Goal: Find specific page/section: Find specific page/section

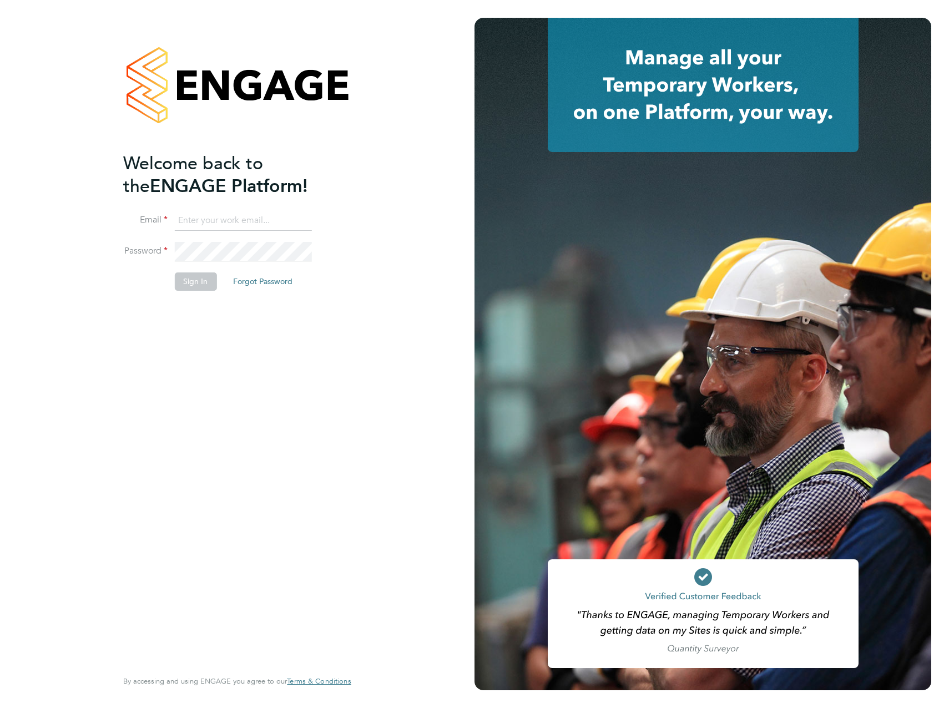
type input "[EMAIL_ADDRESS][PERSON_NAME][DOMAIN_NAME]"
click at [188, 279] on button "Sign In" at bounding box center [195, 281] width 42 height 18
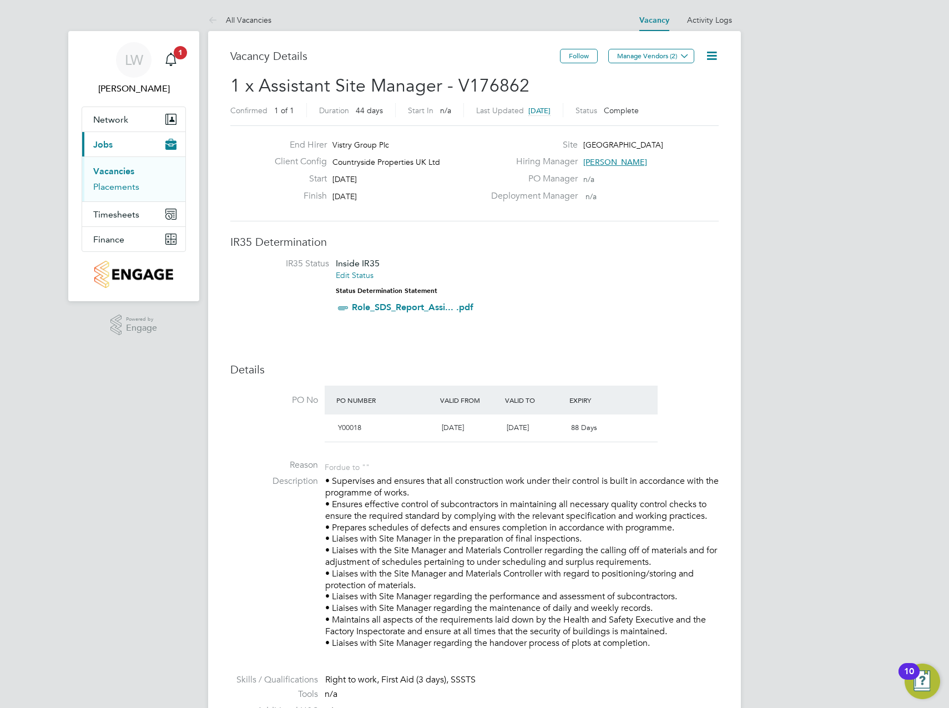
click at [115, 188] on link "Placements" at bounding box center [116, 186] width 46 height 11
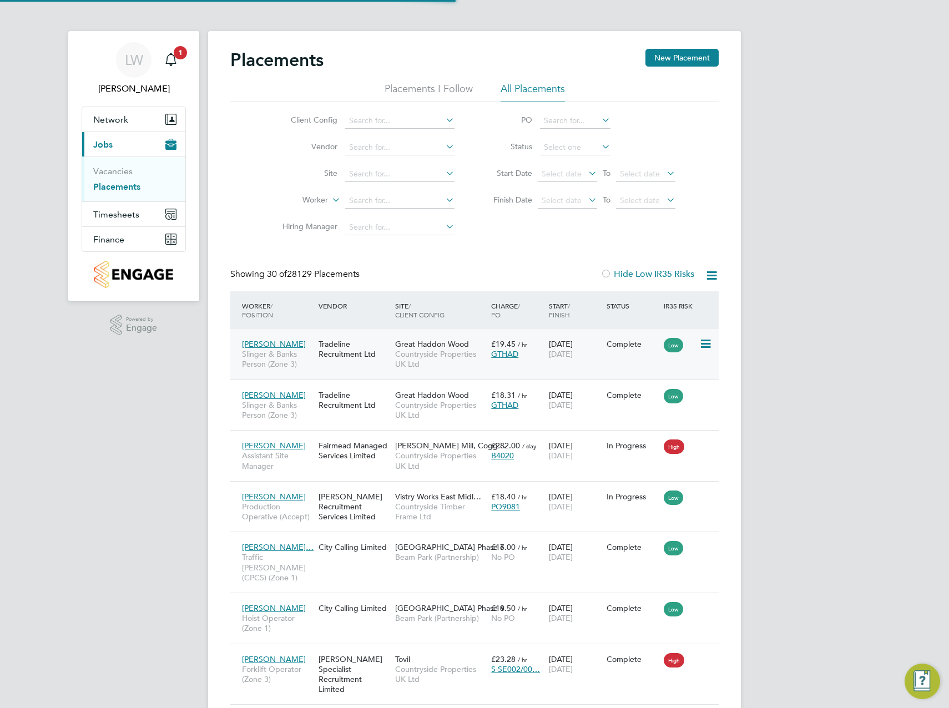
scroll to position [42, 97]
click at [443, 173] on icon at bounding box center [443, 173] width 0 height 16
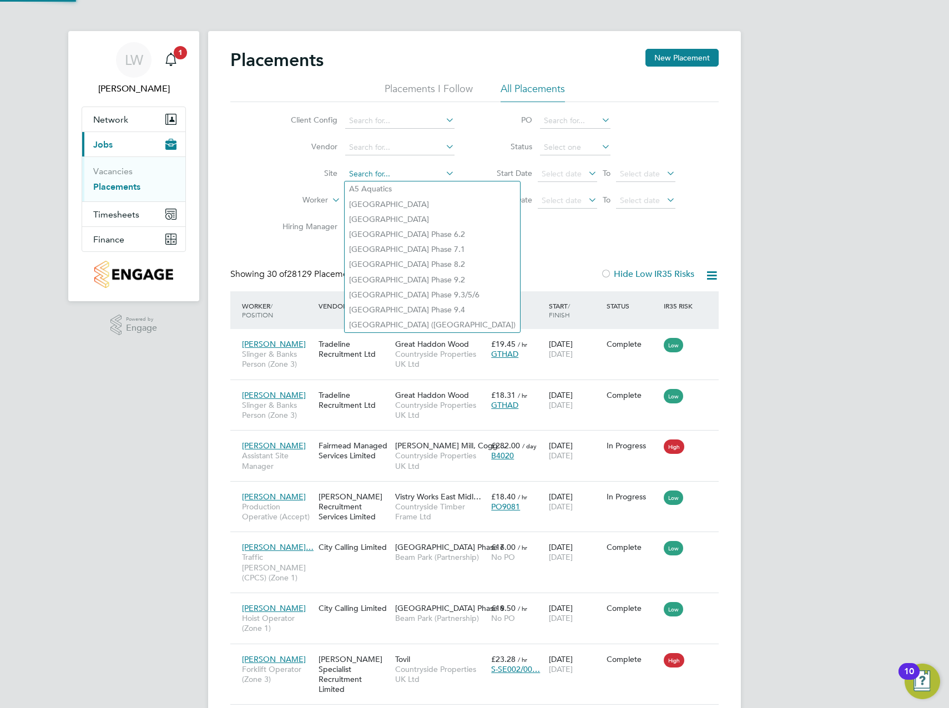
click at [430, 174] on input at bounding box center [399, 174] width 109 height 16
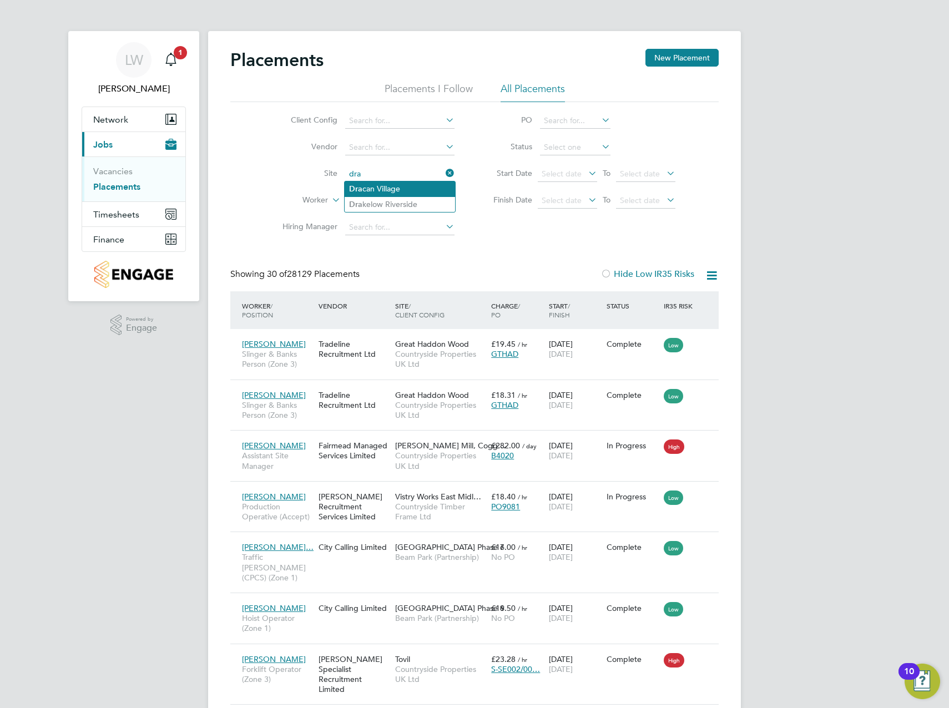
click at [422, 186] on li "Dra can Village" at bounding box center [400, 188] width 110 height 15
type input "Dracan Village"
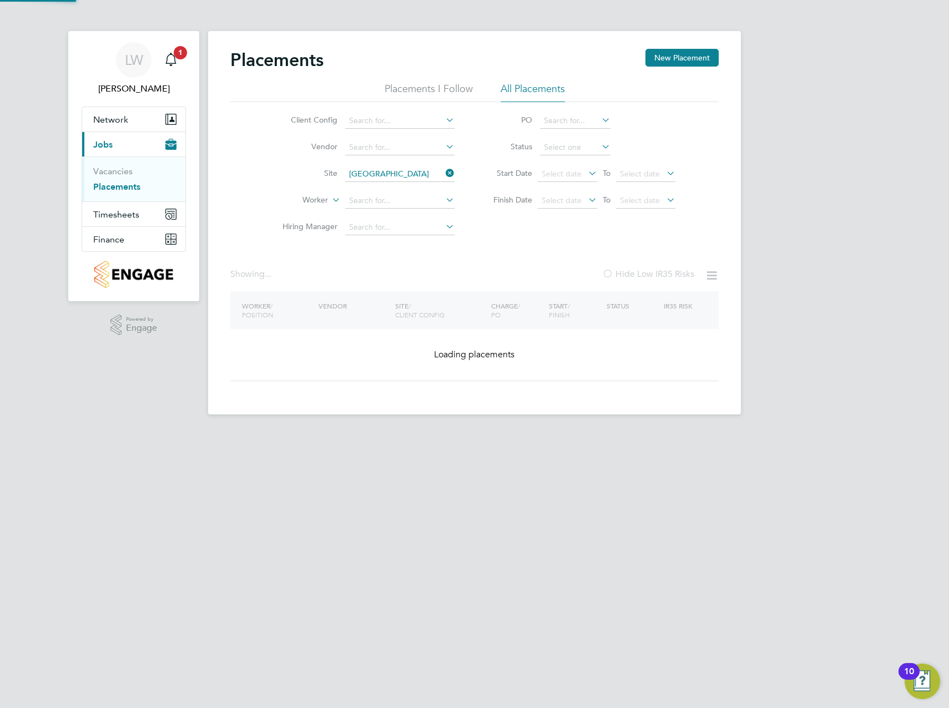
click at [530, 241] on div "Placements New Placement Placements I Follow All Placements Client Config Vendo…" at bounding box center [474, 215] width 488 height 332
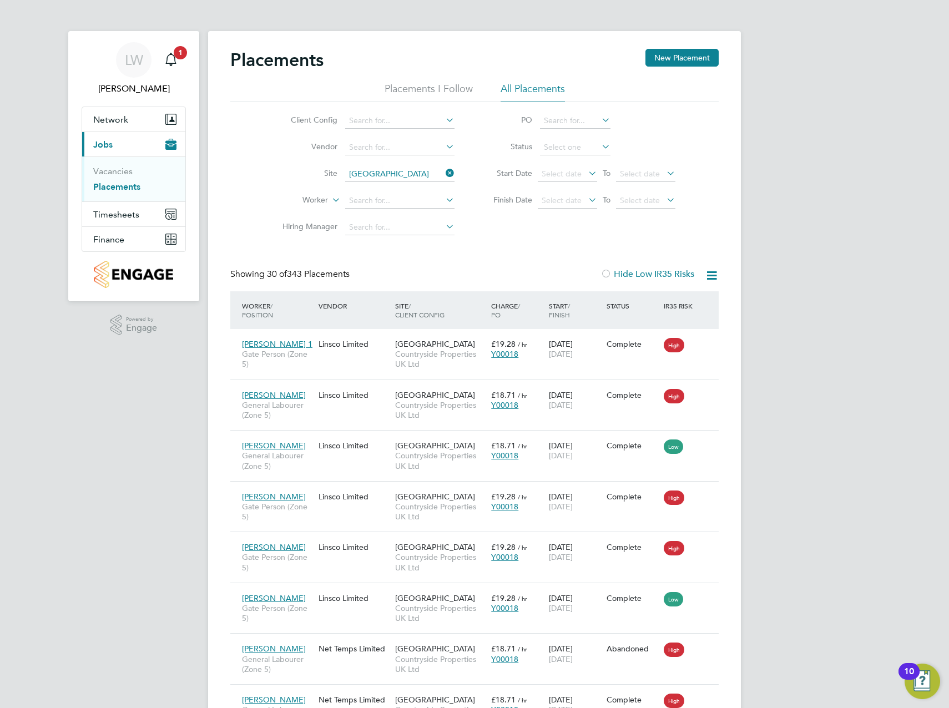
click at [694, 214] on div "Client Config Vendor Site Dracan Village Worker Hiring Manager PO Status Start …" at bounding box center [474, 171] width 488 height 139
click at [501, 271] on div "Showing 30 of 343 Placements Hide Low IR35 Risks" at bounding box center [474, 280] width 488 height 23
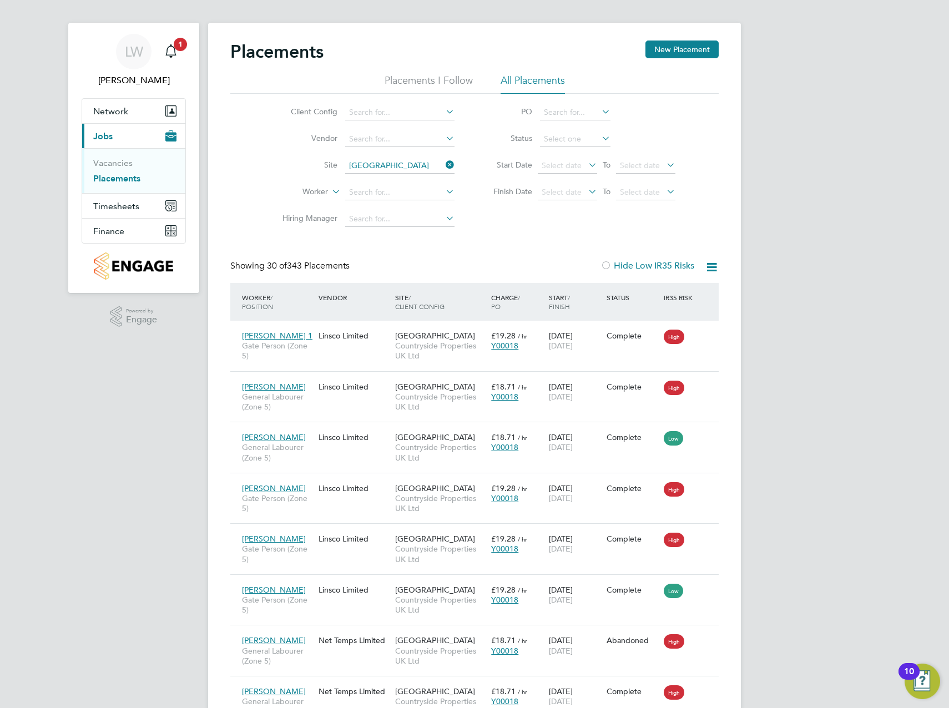
scroll to position [222, 0]
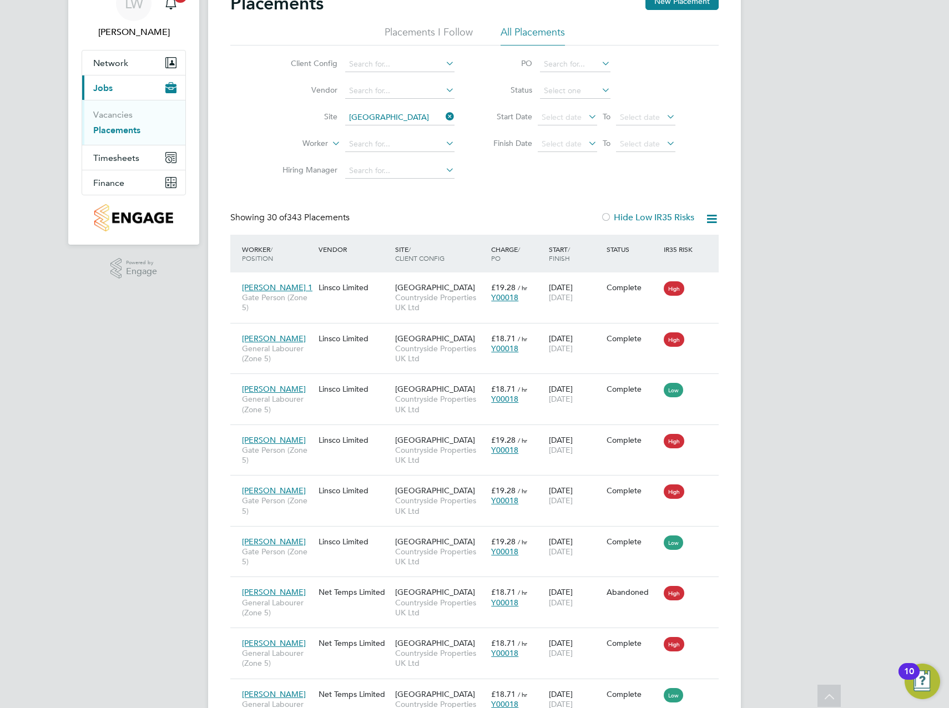
scroll to position [0, 0]
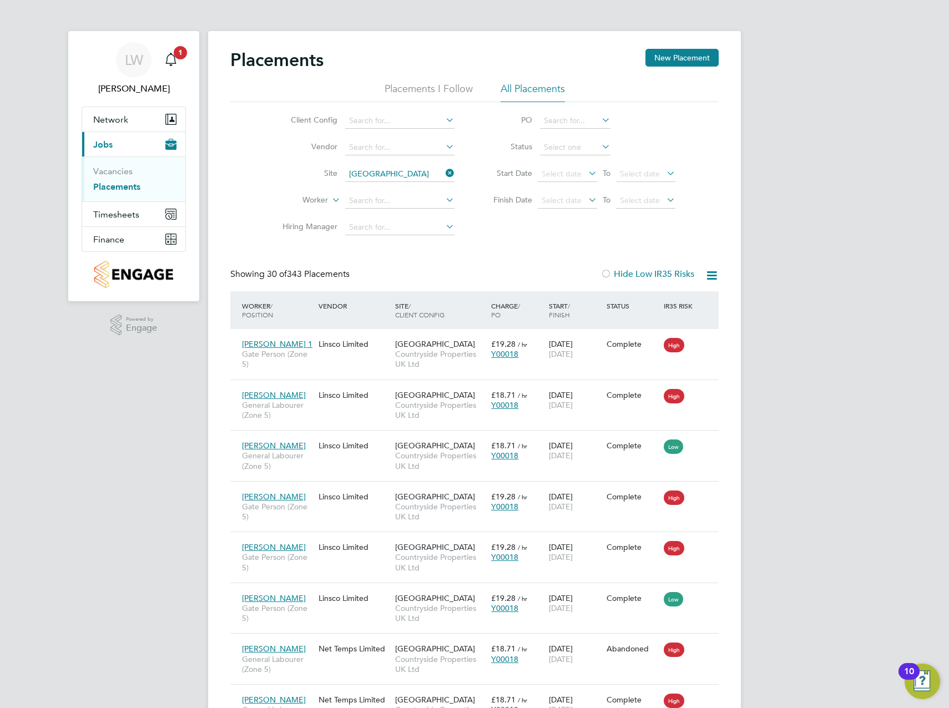
drag, startPoint x: 854, startPoint y: 215, endPoint x: 847, endPoint y: 215, distance: 6.7
click at [679, 132] on li "PO" at bounding box center [578, 121] width 221 height 27
click at [696, 175] on div "Client Config Vendor Site Dracan Village Worker Hiring Manager PO Status Start …" at bounding box center [474, 171] width 488 height 139
click at [715, 172] on div "Client Config Vendor Site Dracan Village Worker Hiring Manager PO Status Start …" at bounding box center [474, 171] width 488 height 139
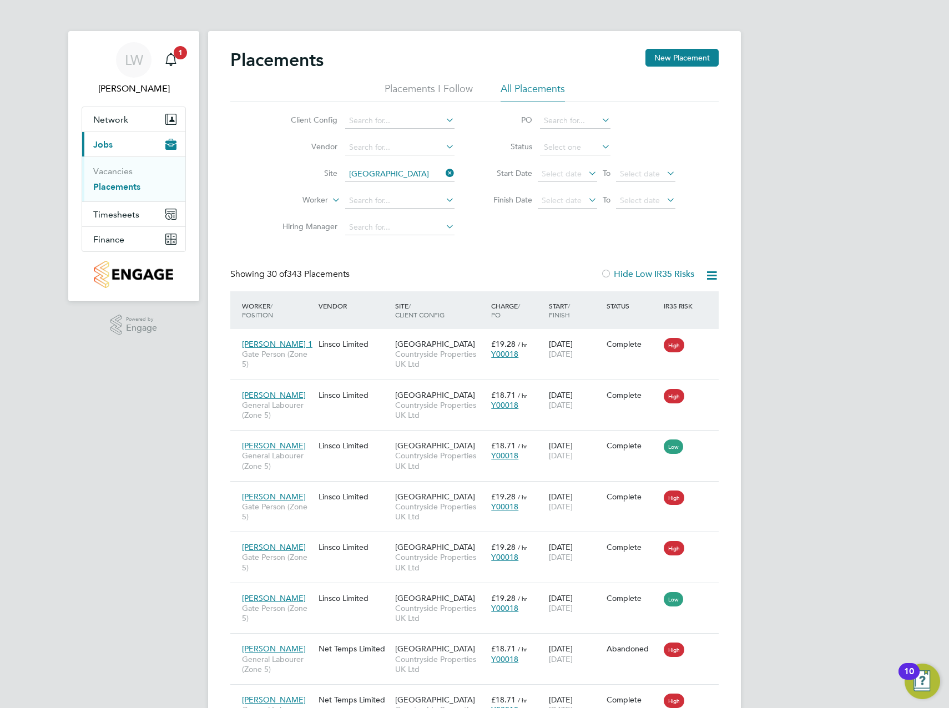
click at [701, 219] on div "Client Config Vendor Site Dracan Village Worker Hiring Manager PO Status Start …" at bounding box center [474, 171] width 488 height 139
click at [381, 204] on input at bounding box center [399, 201] width 109 height 16
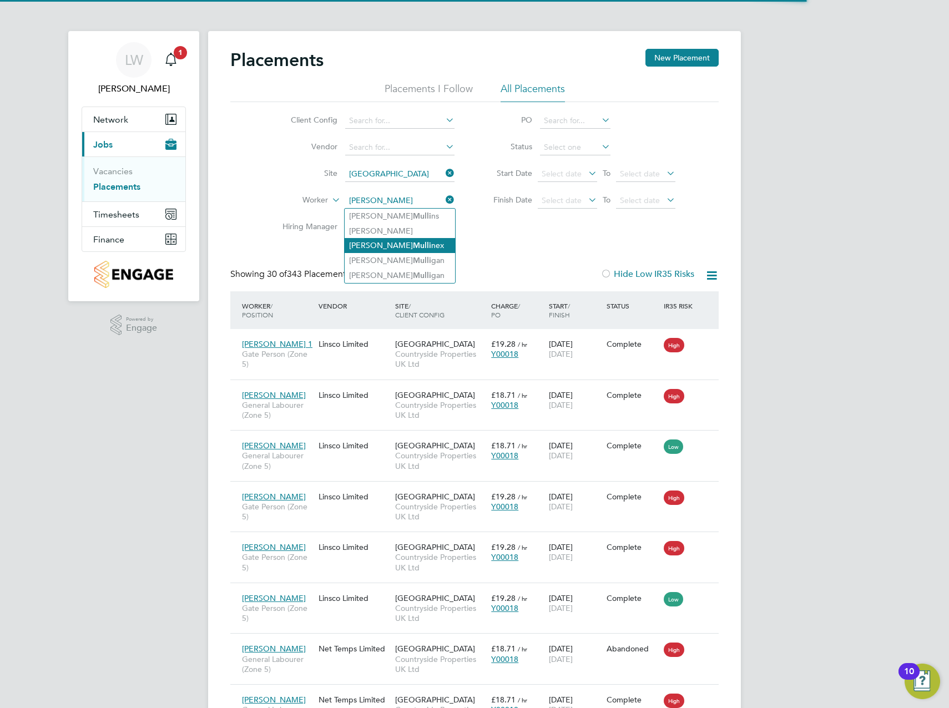
click at [413, 244] on b "Mulli" at bounding box center [422, 245] width 18 height 9
type input "Jon Mullinex"
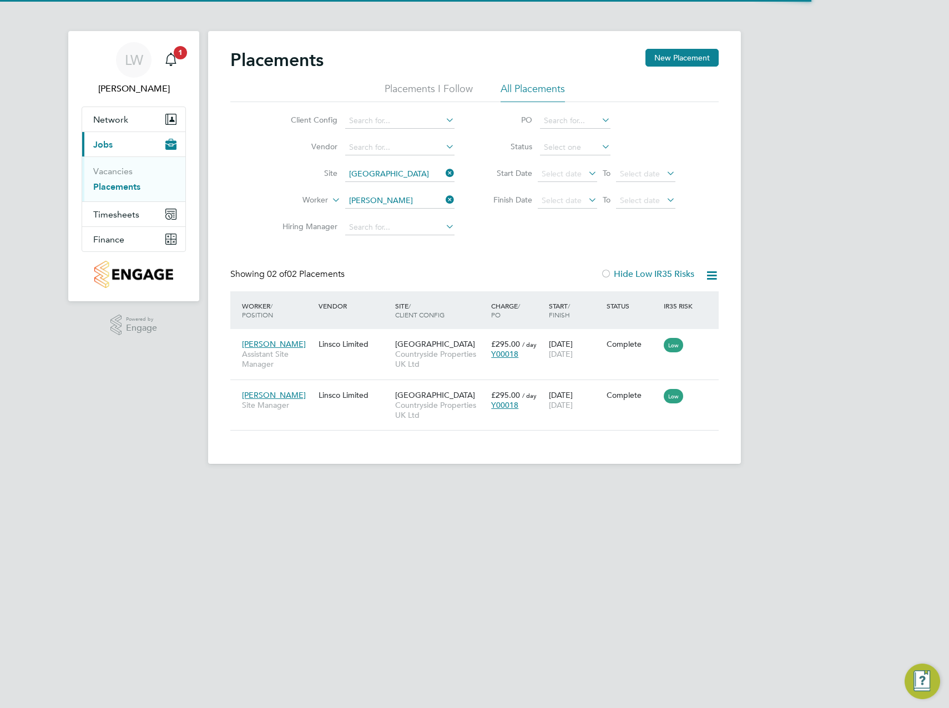
scroll to position [11, 52]
click at [259, 396] on span "Jon Mullinex" at bounding box center [274, 395] width 64 height 10
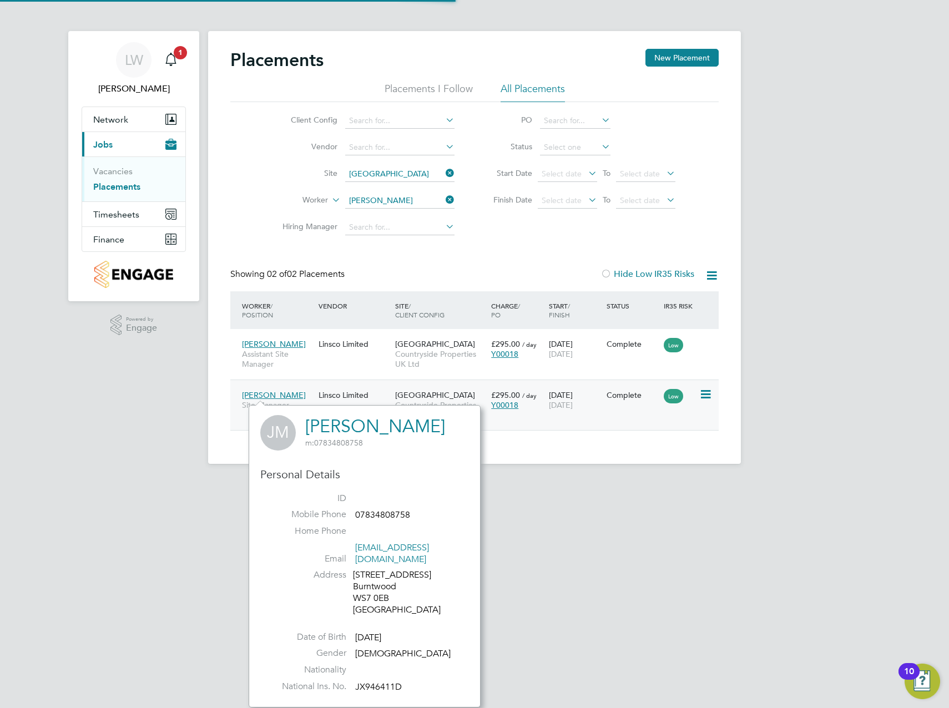
scroll to position [291, 232]
click at [302, 392] on div "Jon Mullinex Site Manager" at bounding box center [277, 400] width 77 height 31
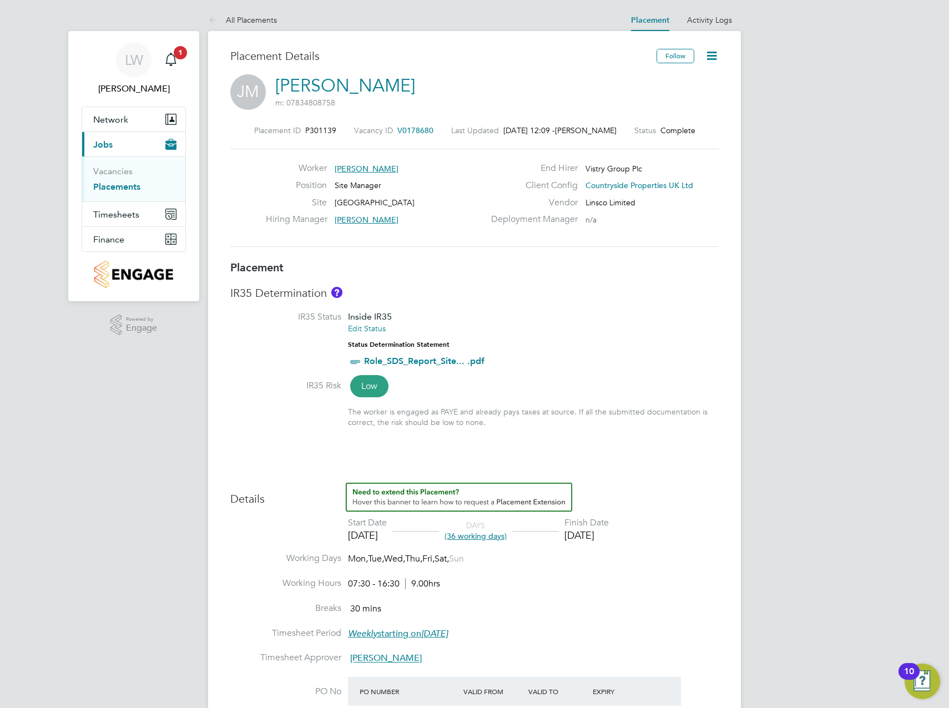
click at [103, 186] on link "Placements" at bounding box center [116, 186] width 47 height 11
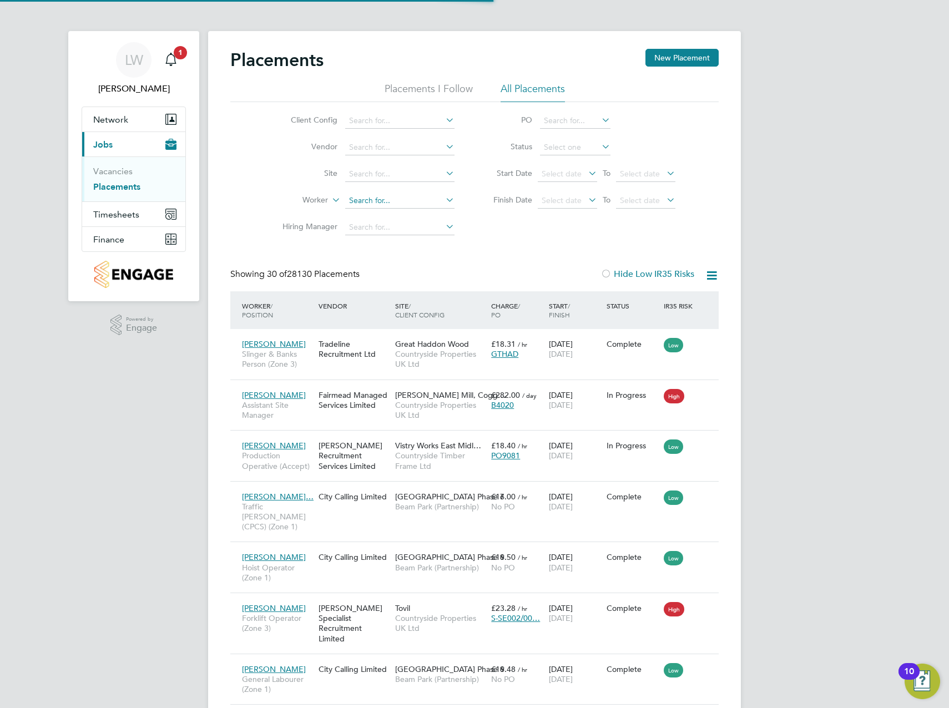
scroll to position [6, 6]
click at [443, 173] on icon at bounding box center [443, 173] width 0 height 16
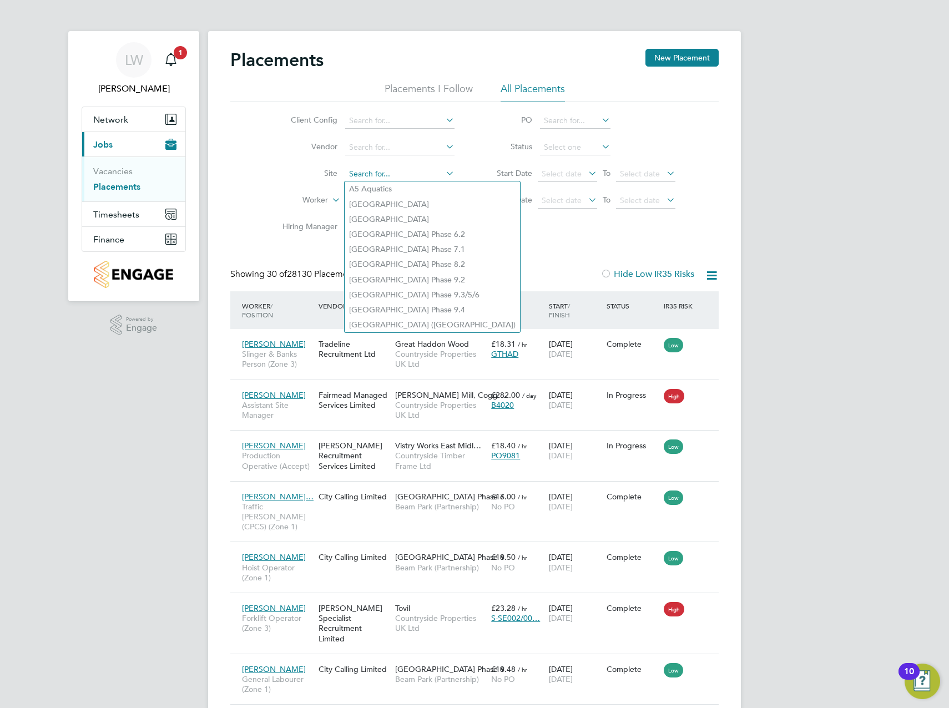
click at [416, 177] on input at bounding box center [399, 174] width 109 height 16
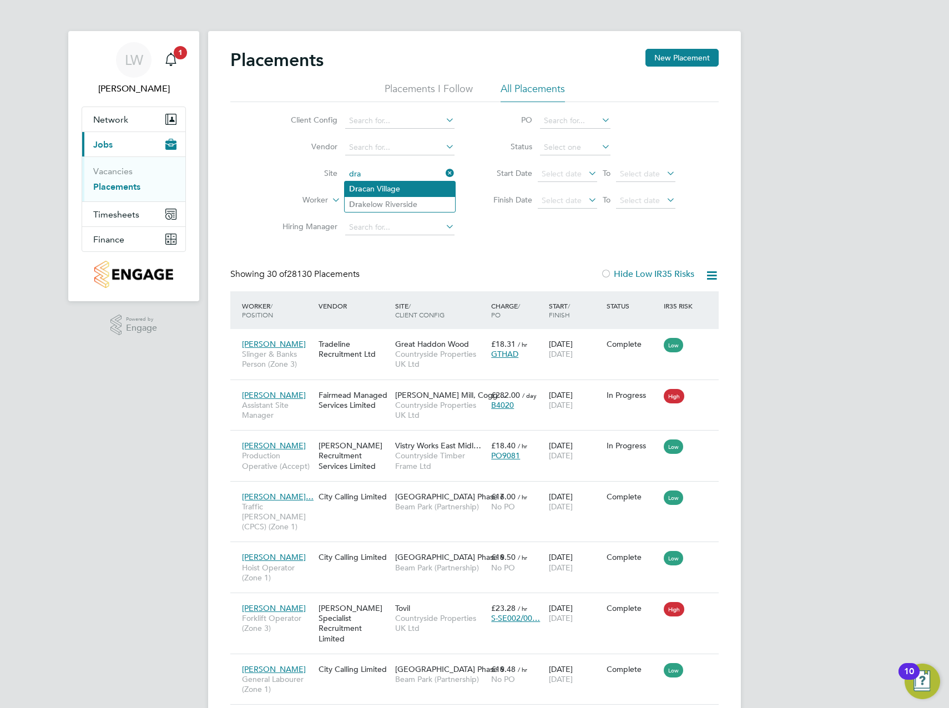
click at [412, 189] on li "Dra can Village" at bounding box center [400, 188] width 110 height 15
type input "Dracan Village"
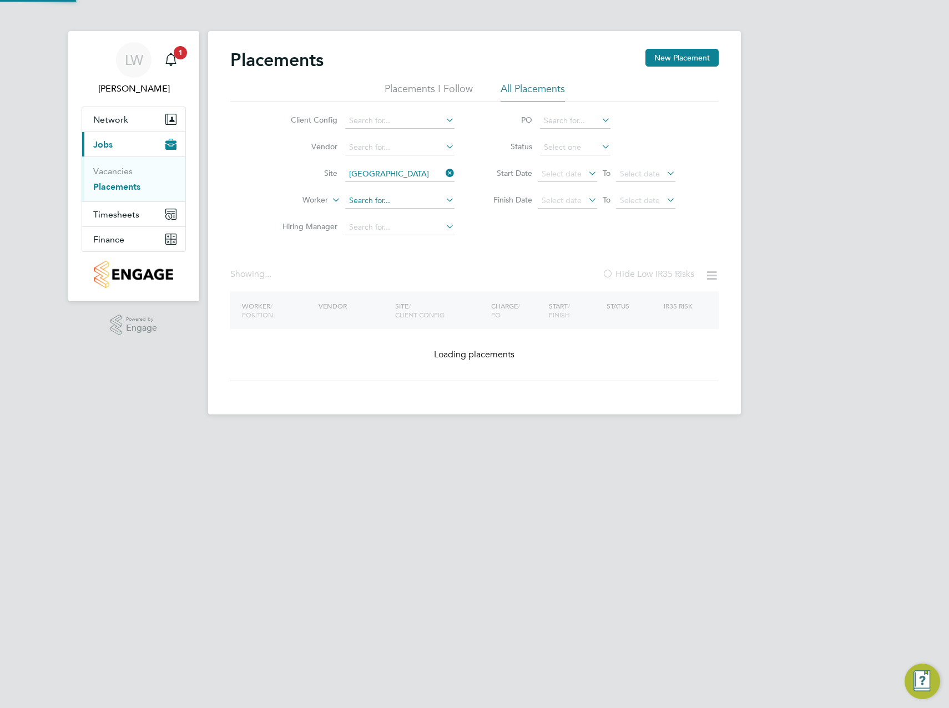
click at [380, 199] on input at bounding box center [399, 201] width 109 height 16
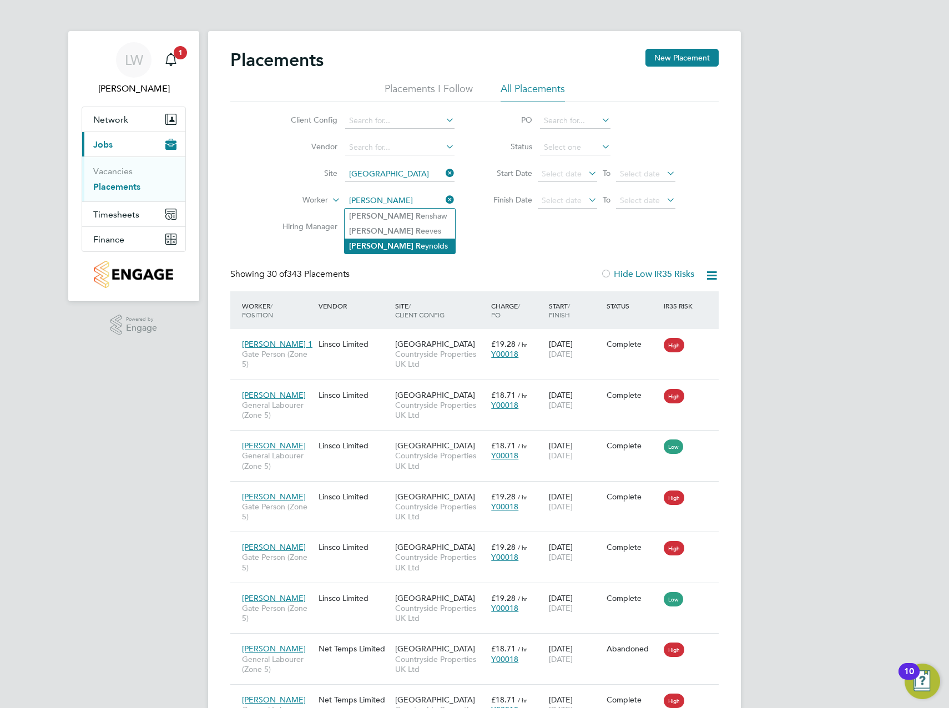
click at [355, 245] on b "Steven" at bounding box center [381, 245] width 64 height 9
type input "Steven Reynolds"
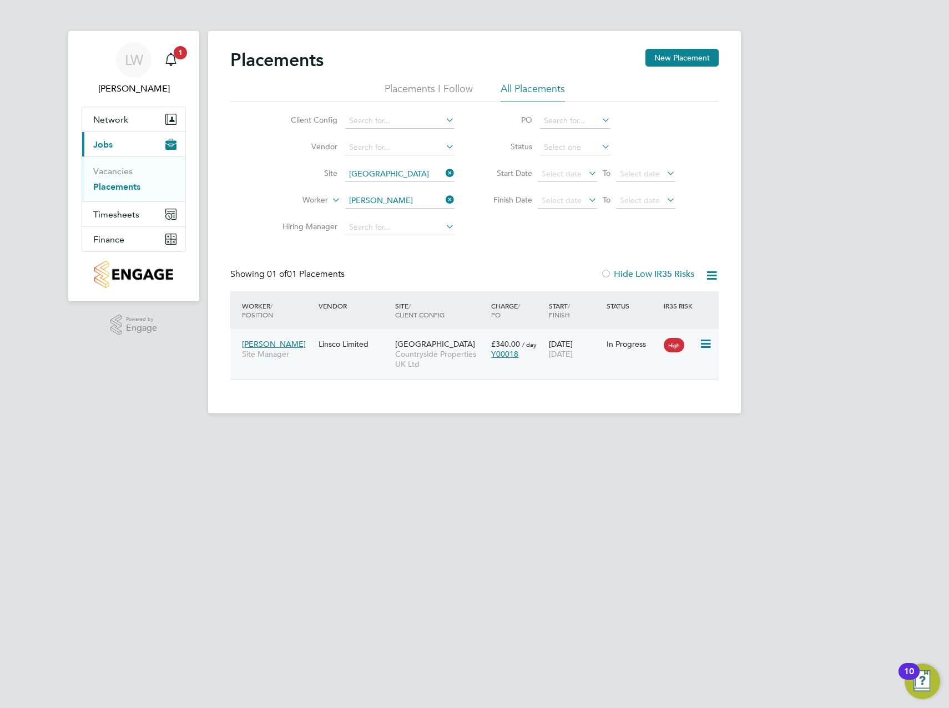
click at [554, 366] on div "Steven Reynolds Site Manager Linsco Limited Dracan Village Countryside Properti…" at bounding box center [474, 354] width 488 height 50
click at [356, 365] on div "Steven Reynolds Site Manager Linsco Limited Dracan Village Countryside Properti…" at bounding box center [474, 354] width 488 height 50
drag, startPoint x: 440, startPoint y: 392, endPoint x: 432, endPoint y: 388, distance: 9.0
click at [440, 392] on div "Placements New Placement Placements I Follow All Placements Client Config Vendo…" at bounding box center [474, 222] width 533 height 382
